Goal: Task Accomplishment & Management: Use online tool/utility

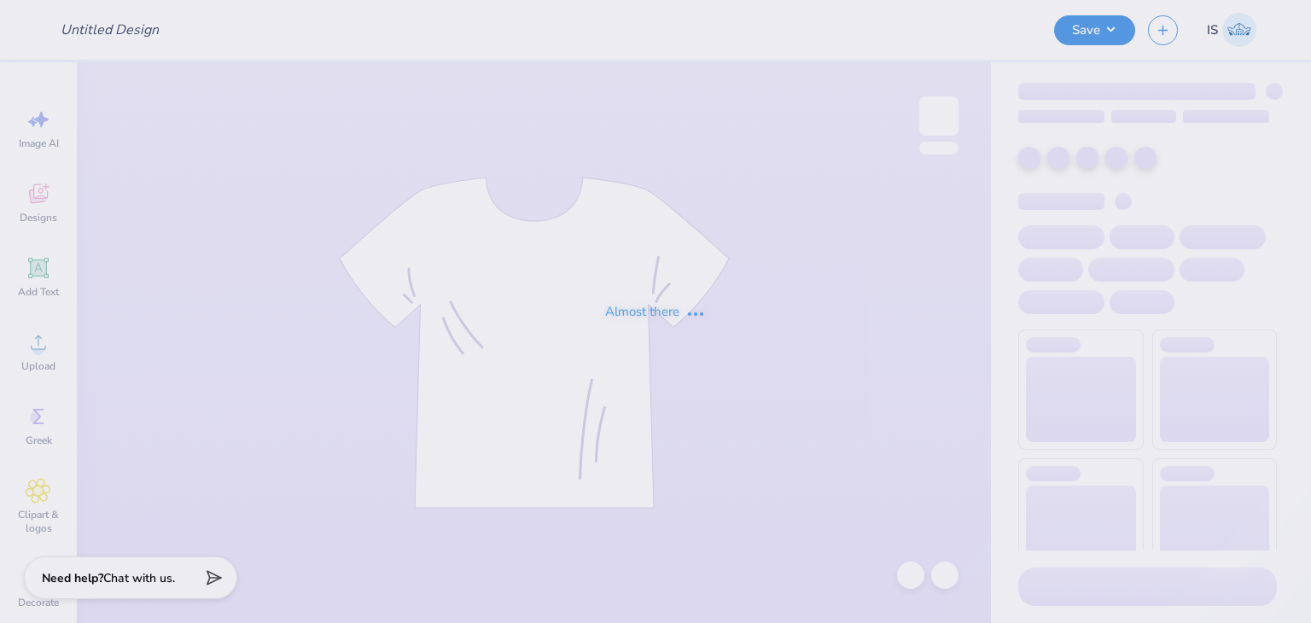
type input "[PERSON_NAME] : [GEOGRAPHIC_DATA][US_STATE]"
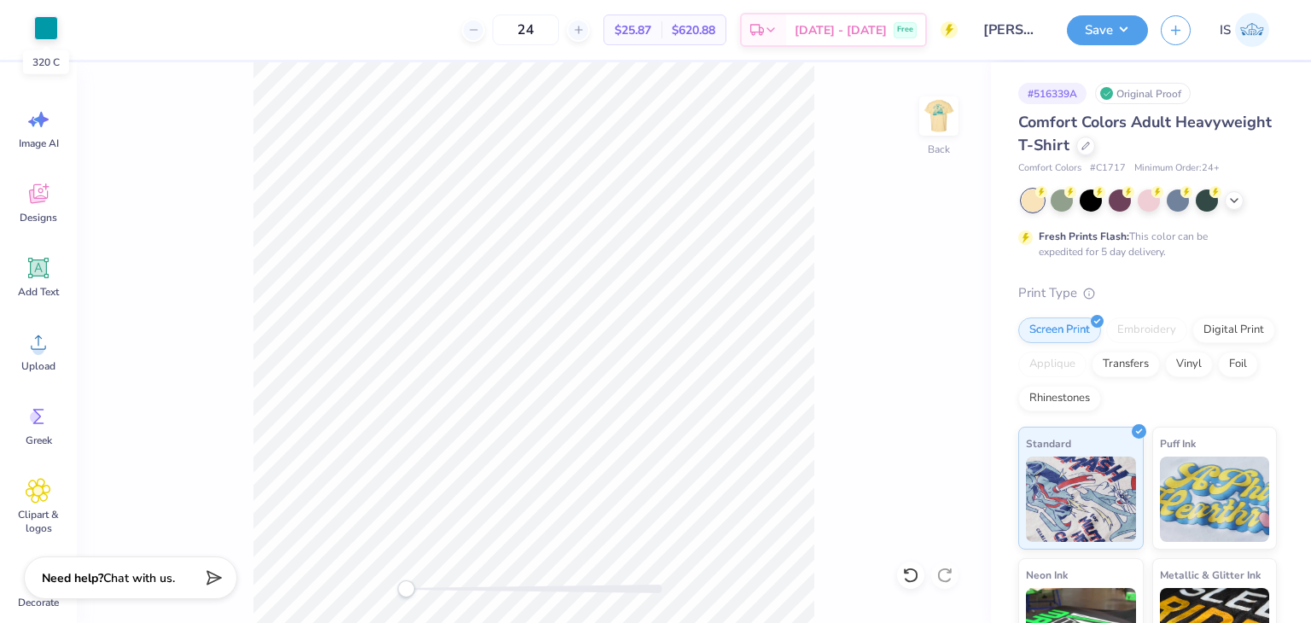
click at [43, 25] on div at bounding box center [46, 28] width 24 height 24
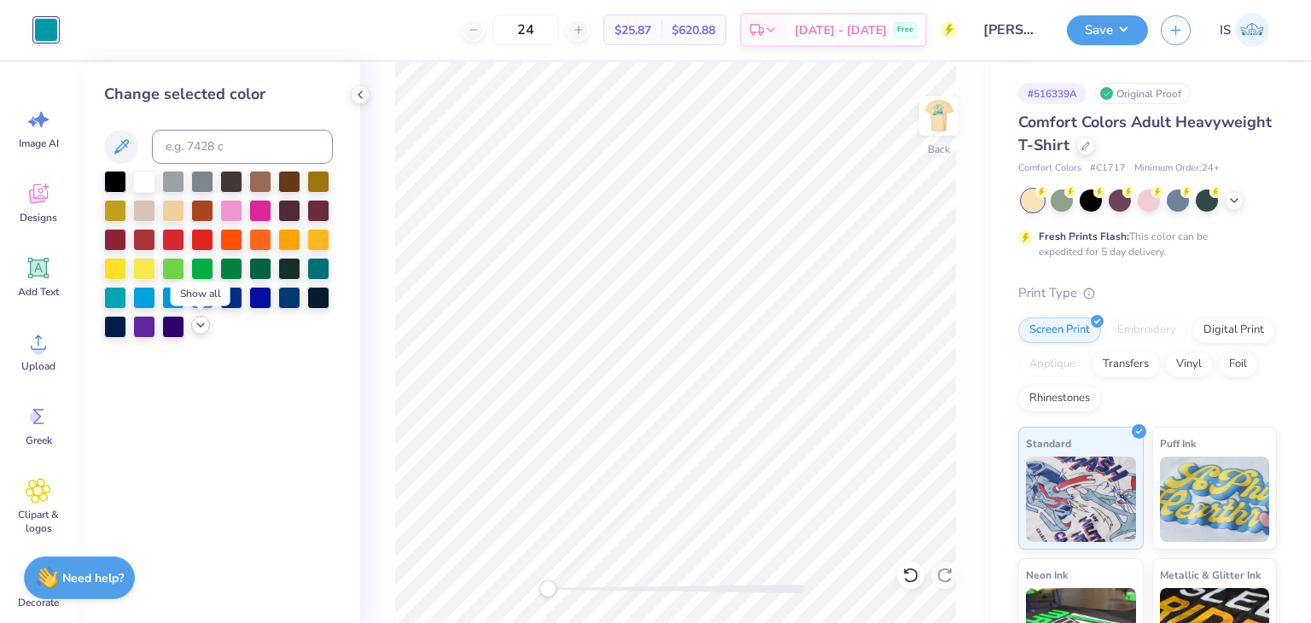
click at [196, 325] on icon at bounding box center [201, 325] width 14 height 14
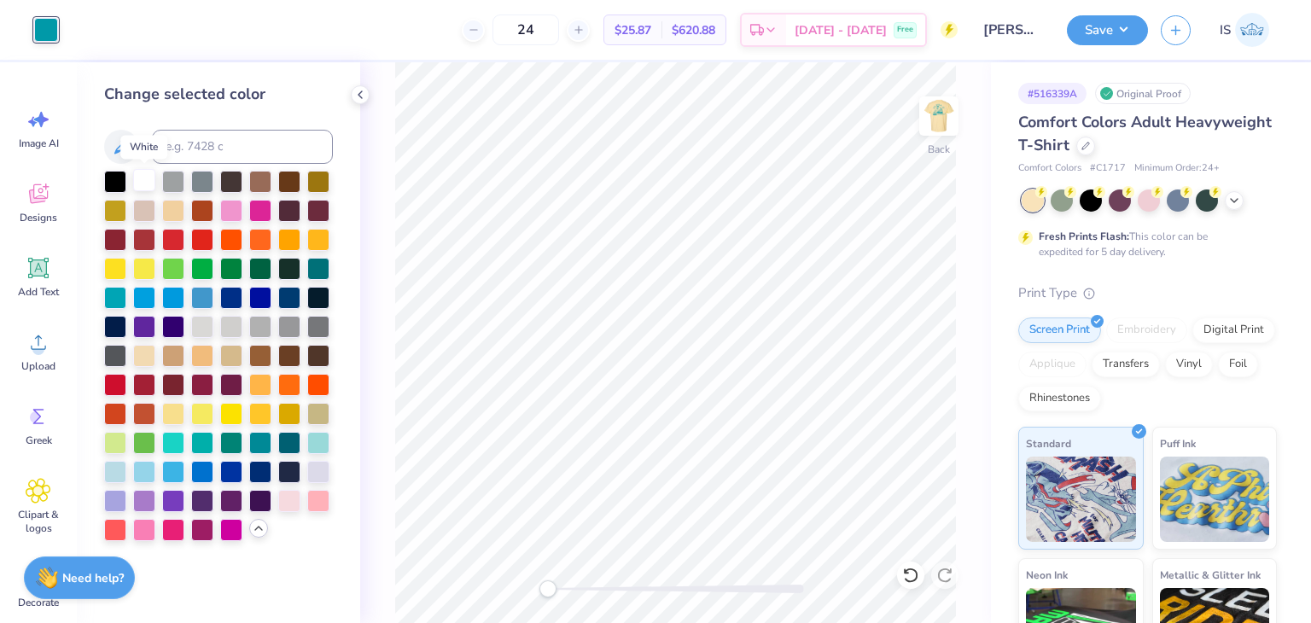
click at [147, 186] on div at bounding box center [144, 180] width 22 height 22
click at [169, 158] on input at bounding box center [242, 147] width 181 height 34
drag, startPoint x: 213, startPoint y: 155, endPoint x: 121, endPoint y: 142, distance: 93.1
click at [121, 142] on div "9081c" at bounding box center [218, 147] width 229 height 34
type input "7501"
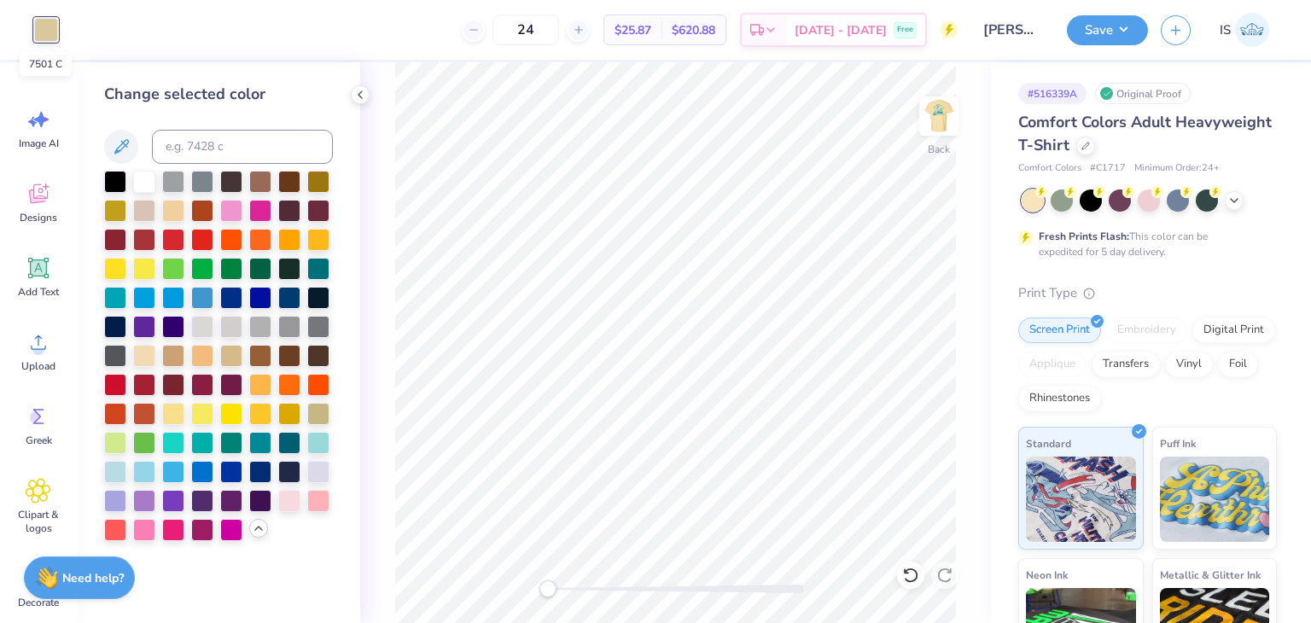
click at [37, 33] on div at bounding box center [46, 30] width 24 height 24
click at [152, 352] on div at bounding box center [144, 354] width 22 height 22
click at [146, 181] on div at bounding box center [144, 180] width 22 height 22
click at [308, 32] on div "24 $25.87 Per Item $620.88 Total Est. Delivery [DATE] - [DATE] Free" at bounding box center [514, 30] width 887 height 60
click at [1124, 48] on div "Save IS" at bounding box center [1189, 30] width 244 height 60
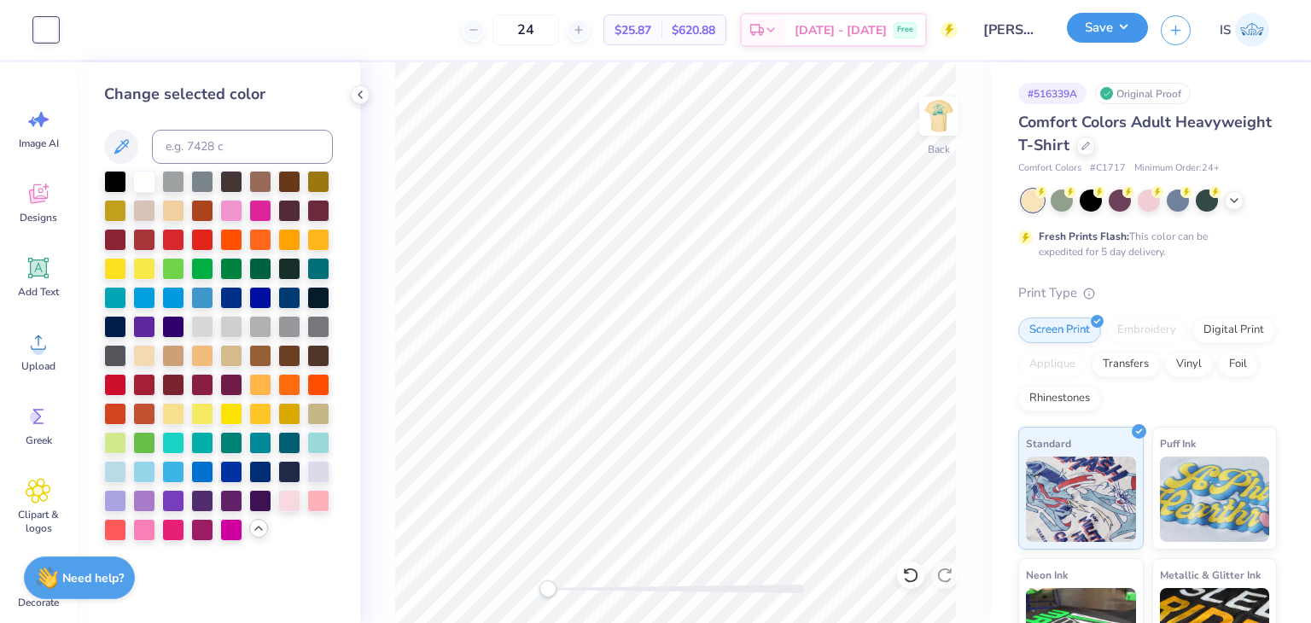
click at [1111, 34] on button "Save" at bounding box center [1107, 28] width 81 height 30
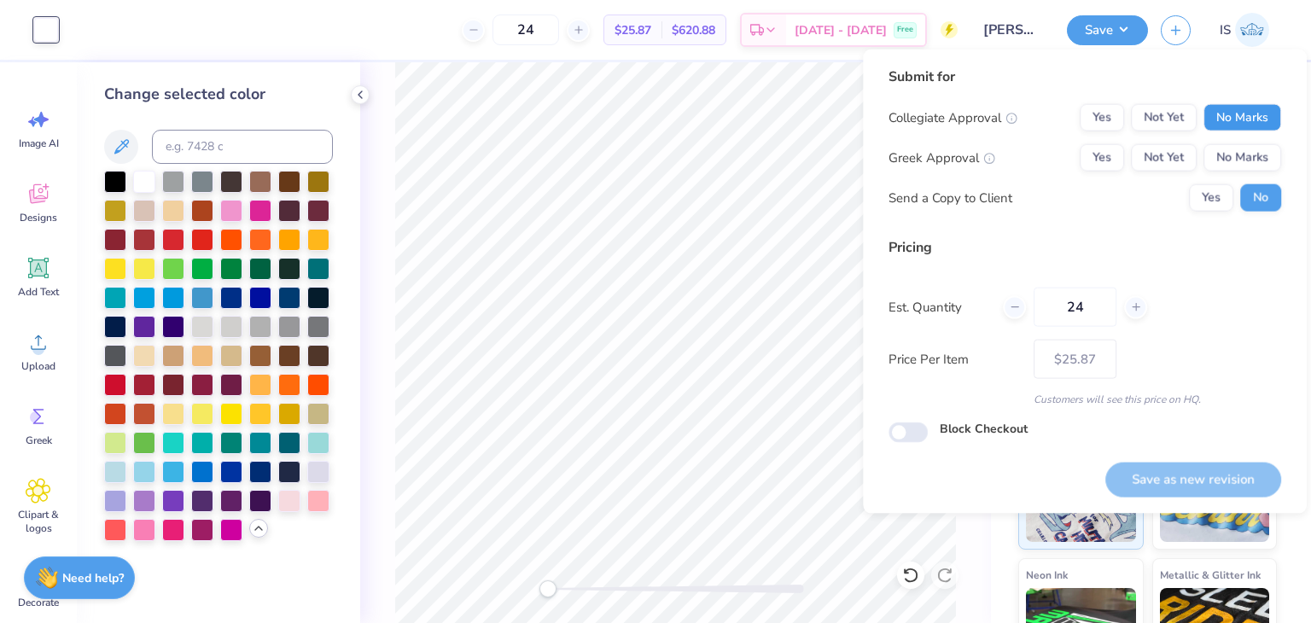
click at [1248, 118] on button "No Marks" at bounding box center [1243, 117] width 78 height 27
click at [1248, 152] on button "No Marks" at bounding box center [1243, 157] width 78 height 27
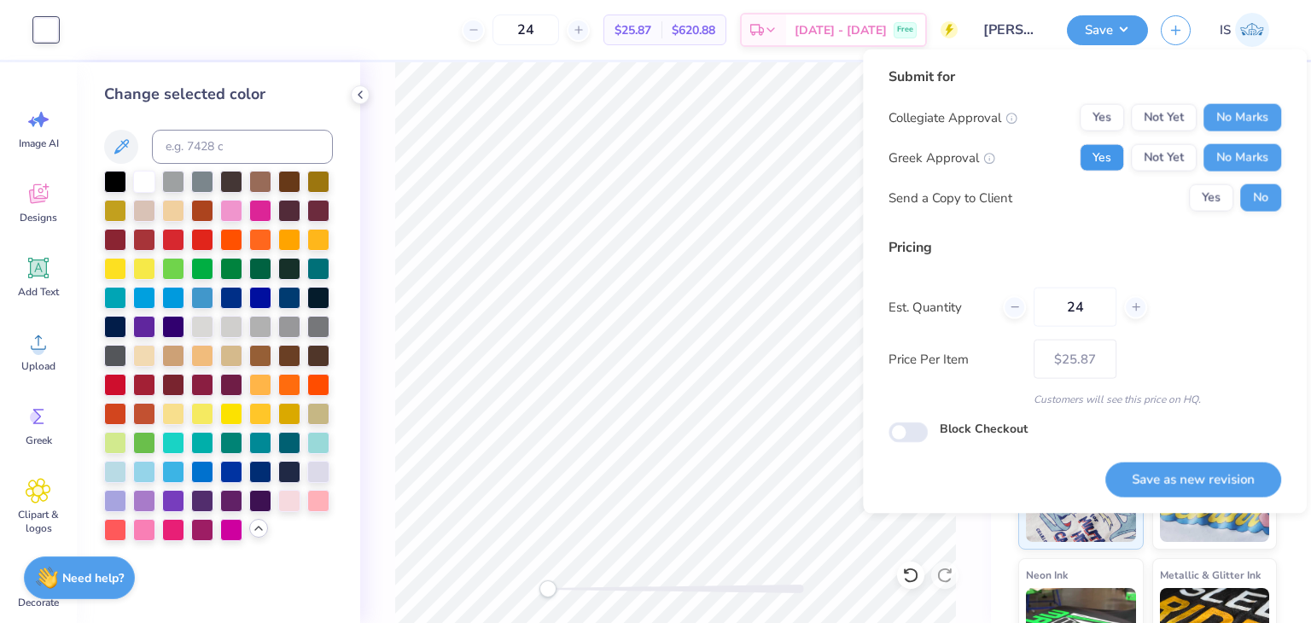
click at [1103, 161] on button "Yes" at bounding box center [1102, 157] width 44 height 27
click at [1226, 496] on button "Save as new revision" at bounding box center [1194, 479] width 176 height 35
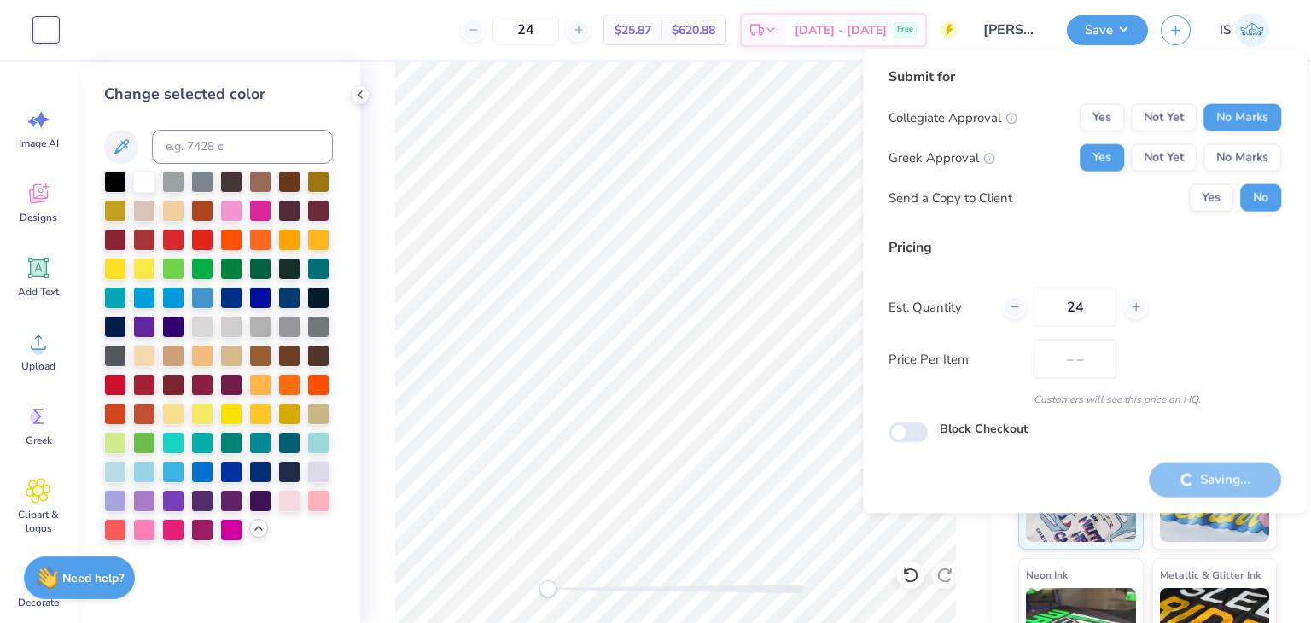
type input "$25.87"
